Goal: Use online tool/utility: Utilize a website feature to perform a specific function

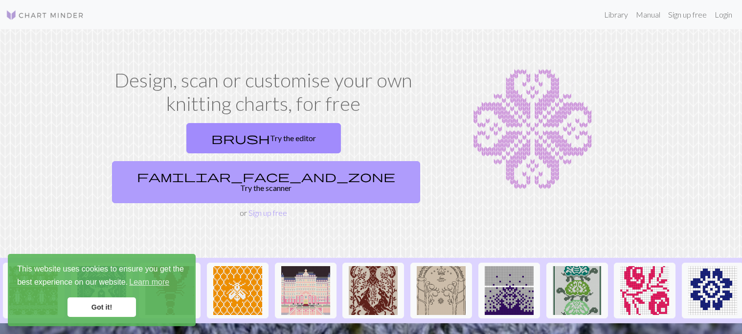
click at [373, 161] on link "familiar_face_and_zone Try the scanner" at bounding box center [266, 182] width 308 height 42
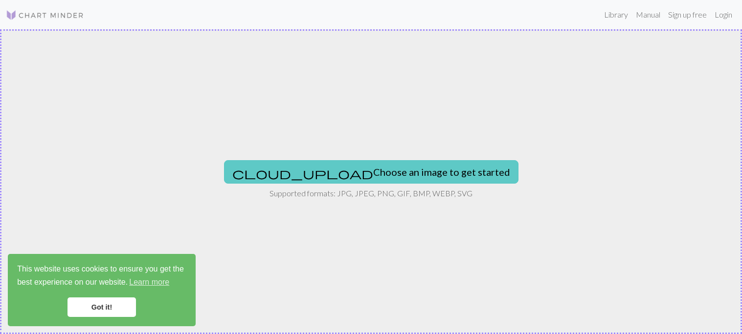
click at [376, 171] on button "cloud_upload Choose an image to get started" at bounding box center [371, 171] width 294 height 23
click at [343, 169] on button "cloud_upload Choose an image to get started" at bounding box center [371, 171] width 294 height 23
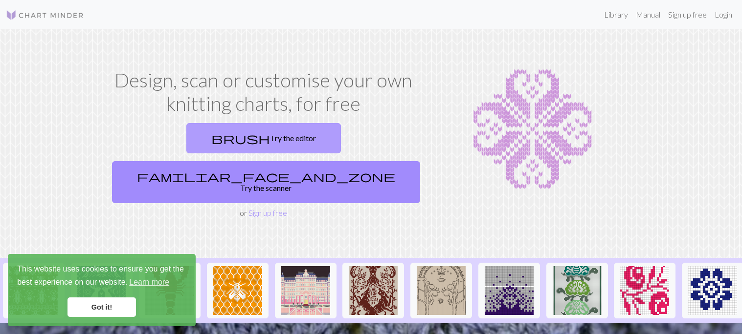
click at [204, 144] on link "brush Try the editor" at bounding box center [263, 138] width 154 height 30
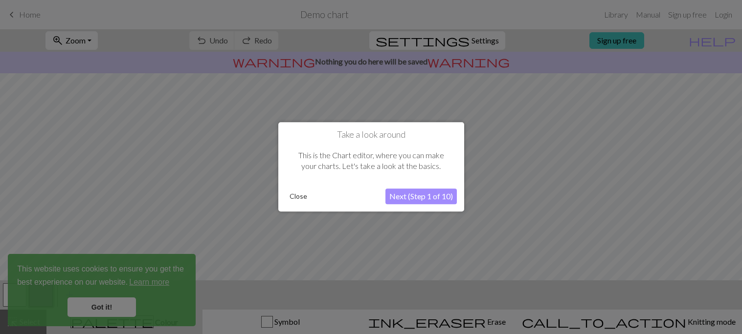
click at [440, 195] on button "Next (Step 1 of 10)" at bounding box center [420, 197] width 71 height 16
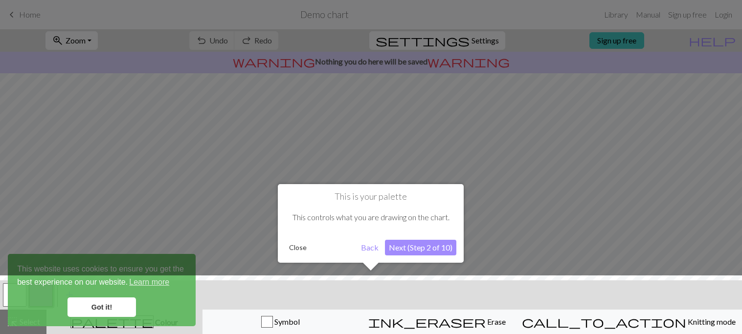
click at [427, 246] on button "Next (Step 2 of 10)" at bounding box center [420, 248] width 71 height 16
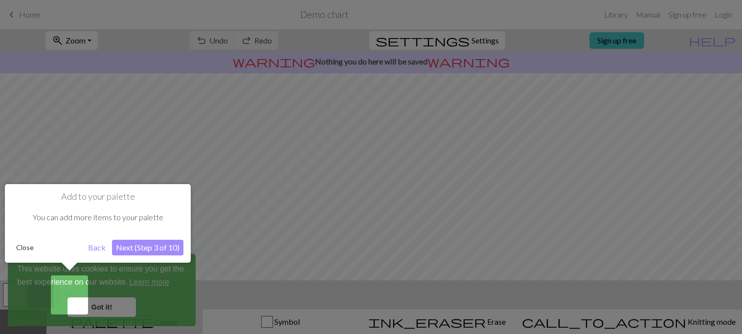
click at [427, 246] on div at bounding box center [371, 167] width 742 height 334
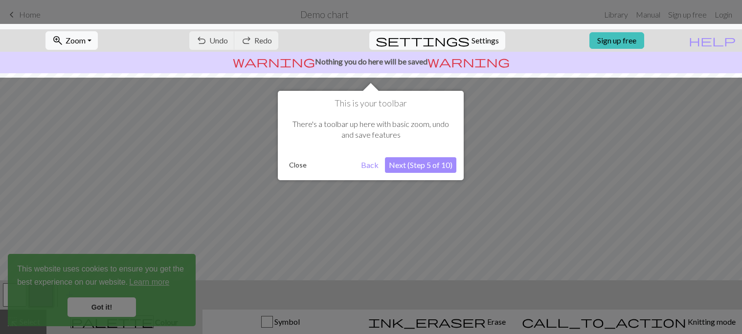
click at [430, 168] on button "Next (Step 5 of 10)" at bounding box center [420, 165] width 71 height 16
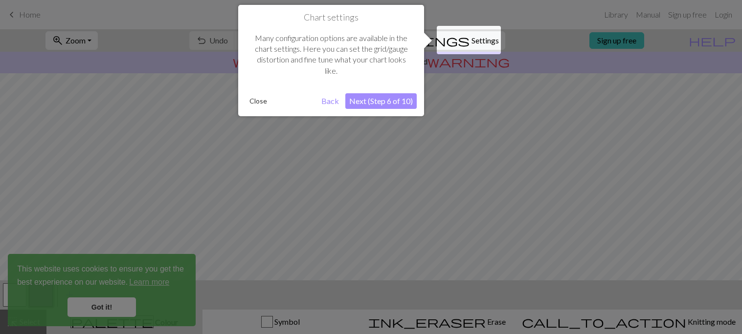
click at [430, 168] on div at bounding box center [371, 167] width 742 height 334
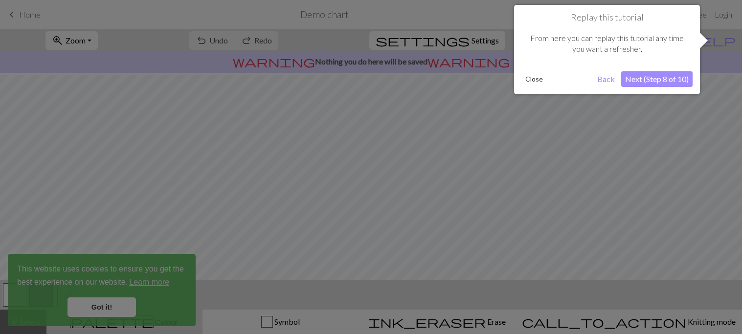
click at [430, 168] on div at bounding box center [371, 167] width 742 height 334
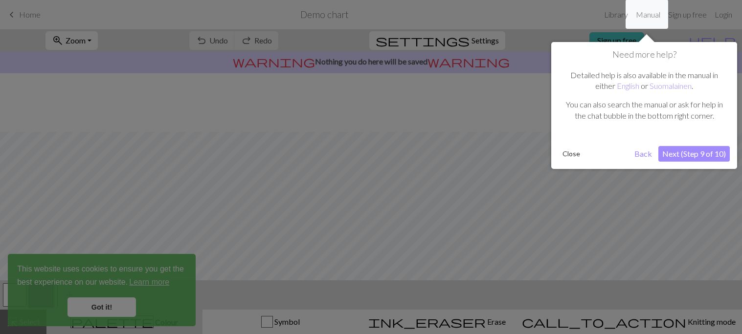
scroll to position [58, 0]
click at [430, 168] on div at bounding box center [371, 167] width 742 height 334
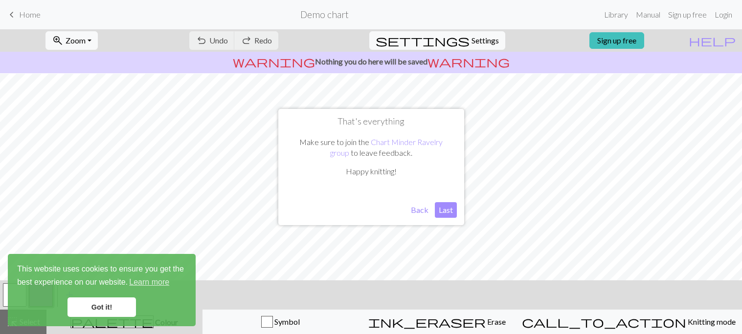
click at [430, 168] on p "Happy knitting!" at bounding box center [370, 171] width 161 height 11
click at [443, 208] on button "Last" at bounding box center [446, 210] width 22 height 16
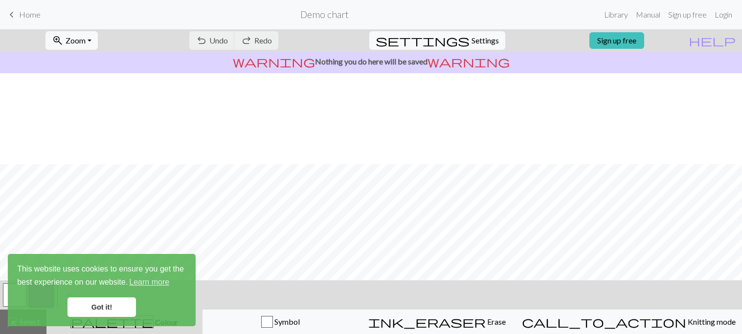
scroll to position [149, 0]
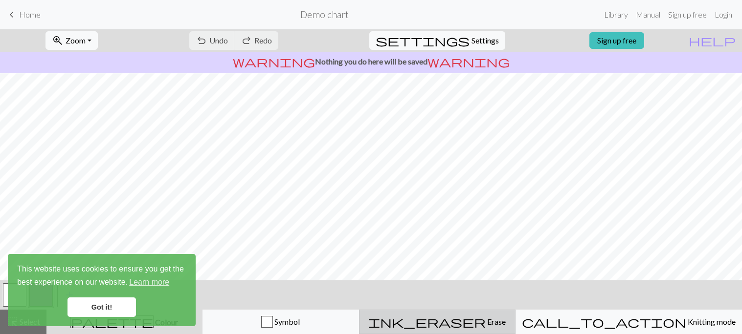
click at [469, 325] on span "ink_eraser" at bounding box center [426, 322] width 117 height 14
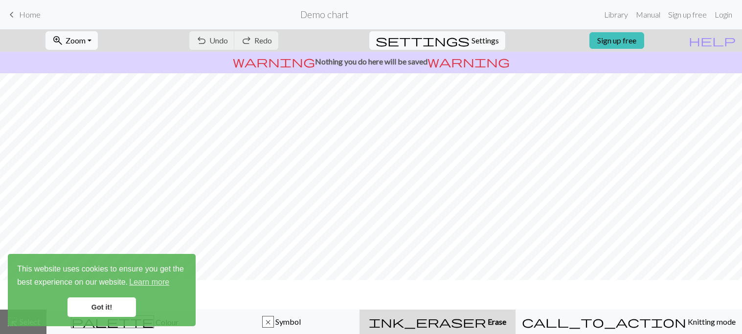
scroll to position [120, 0]
click at [497, 322] on span "Erase" at bounding box center [496, 321] width 20 height 9
click at [120, 304] on link "Got it!" at bounding box center [101, 308] width 68 height 20
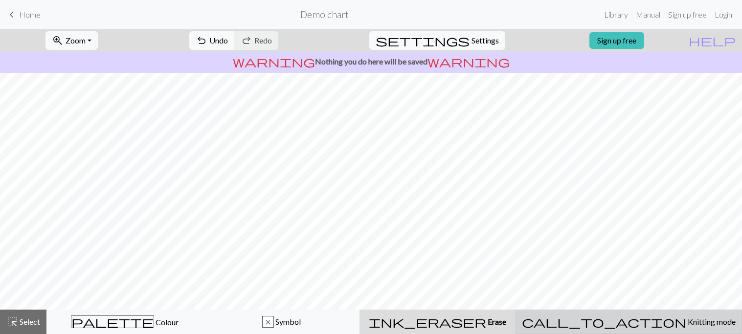
click at [686, 322] on span "Knitting mode" at bounding box center [710, 321] width 49 height 9
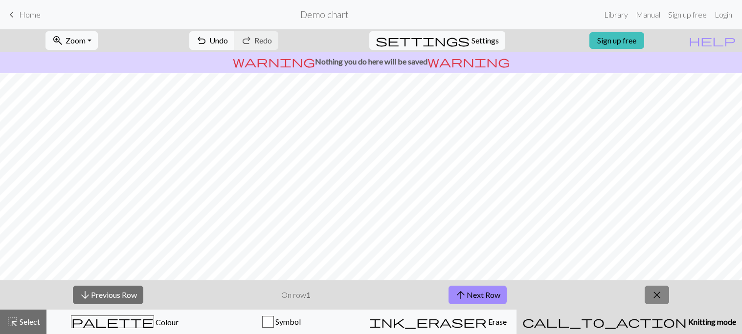
click at [655, 295] on span "close" at bounding box center [657, 295] width 12 height 14
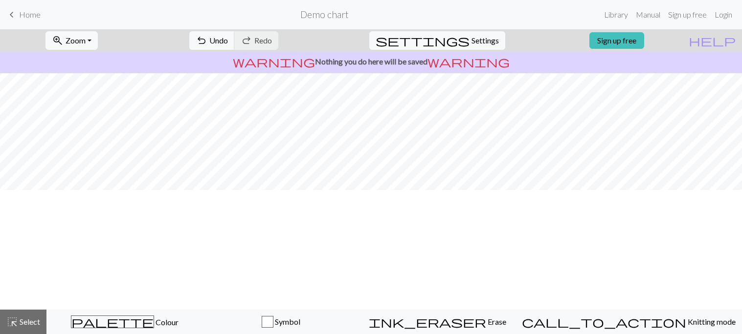
scroll to position [0, 0]
click at [228, 41] on span "Undo" at bounding box center [218, 40] width 19 height 9
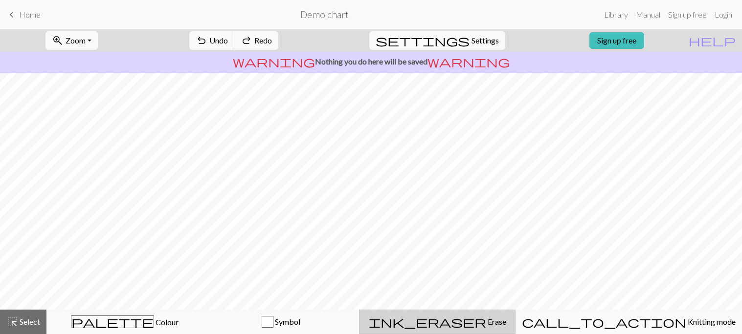
click at [473, 333] on button "ink_eraser Erase Erase" at bounding box center [437, 322] width 156 height 24
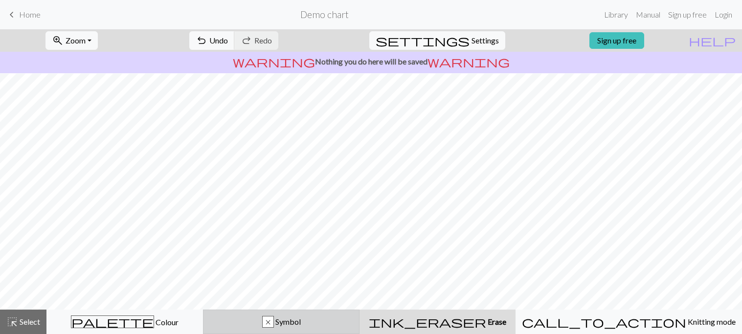
click at [311, 329] on button "x Symbol" at bounding box center [281, 322] width 156 height 24
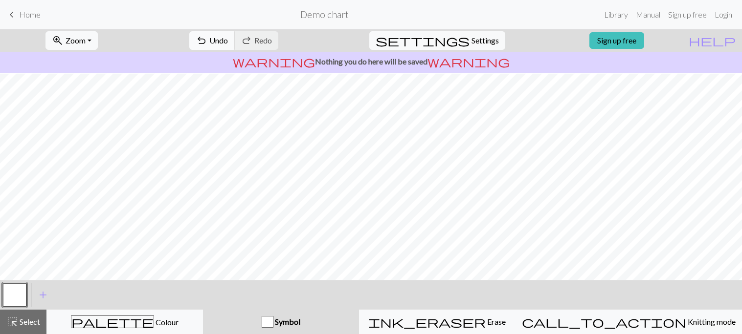
click at [235, 31] on button "undo Undo Undo" at bounding box center [211, 40] width 45 height 19
click at [13, 13] on span "keyboard_arrow_left" at bounding box center [12, 15] width 12 height 14
